Goal: Information Seeking & Learning: Learn about a topic

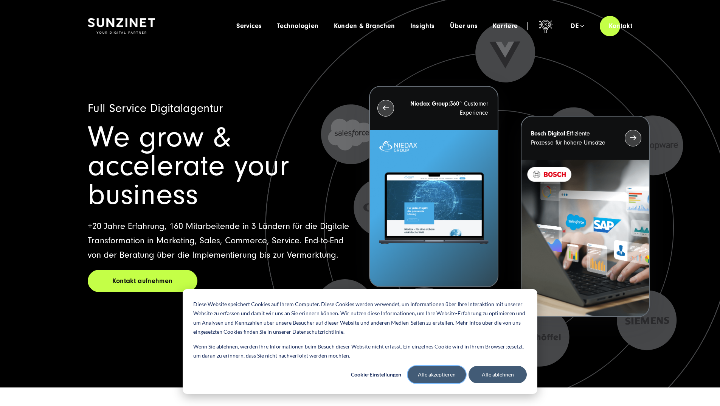
click at [431, 370] on button "Alle akzeptieren" at bounding box center [437, 374] width 58 height 17
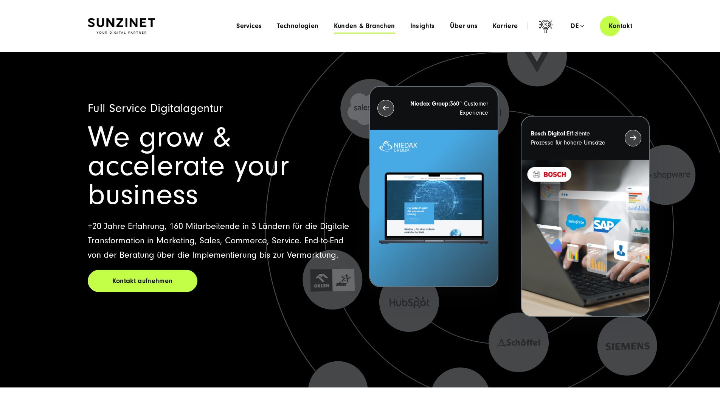
click at [378, 29] on span "Kunden & Branchen" at bounding box center [364, 26] width 61 height 8
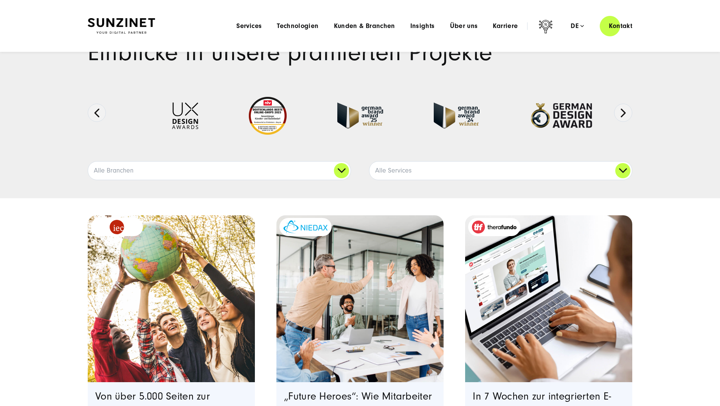
scroll to position [20, 0]
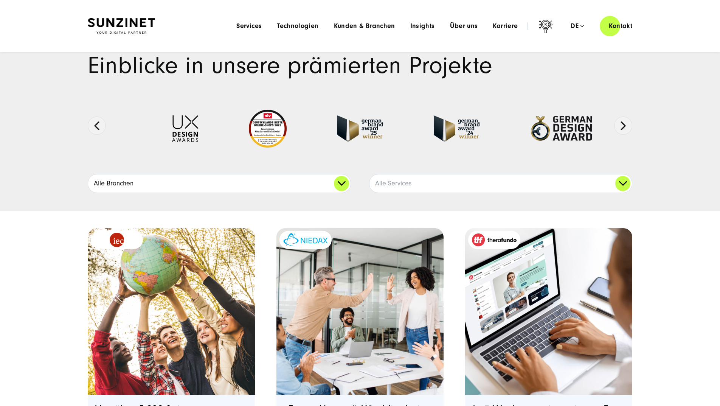
click at [338, 185] on link "Alle Branchen" at bounding box center [219, 183] width 263 height 18
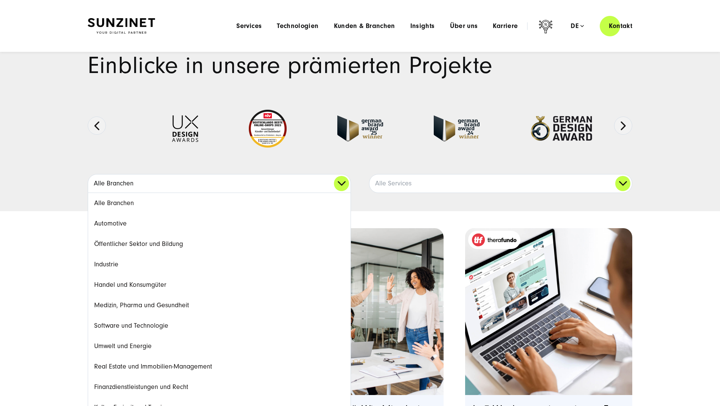
click at [338, 185] on link "Alle Branchen" at bounding box center [219, 183] width 263 height 18
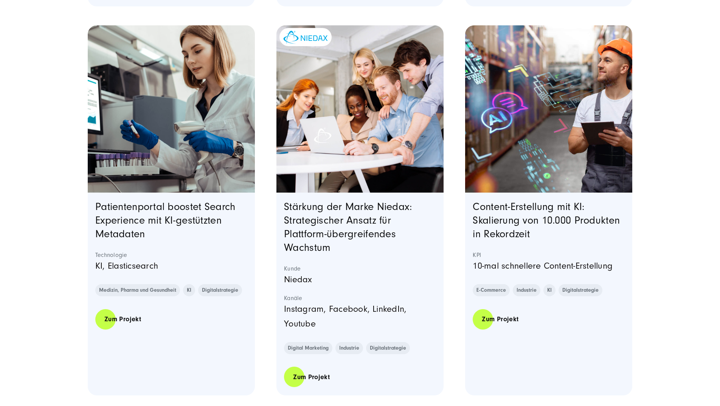
scroll to position [599, 0]
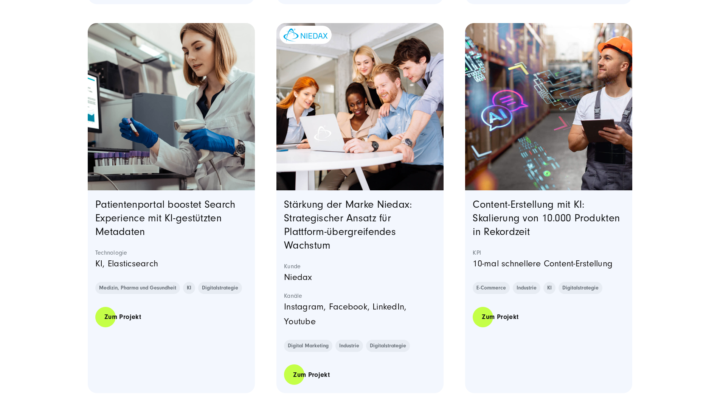
click at [216, 161] on img "Featured image: Die Person im weißen Labormantel arbeitet in einem Labor und hä…" at bounding box center [171, 107] width 170 height 170
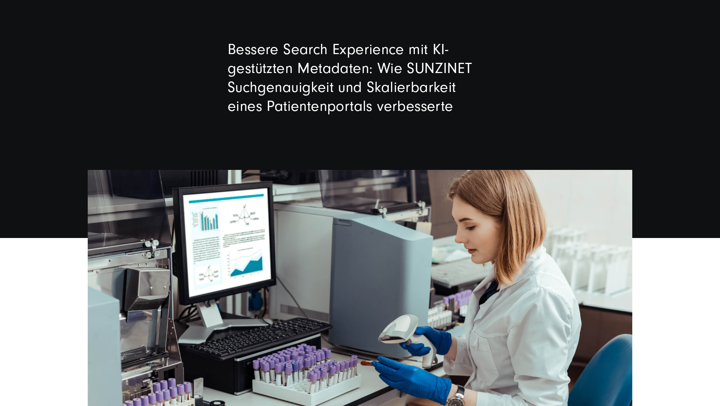
scroll to position [78, 0]
